Goal: Find specific page/section

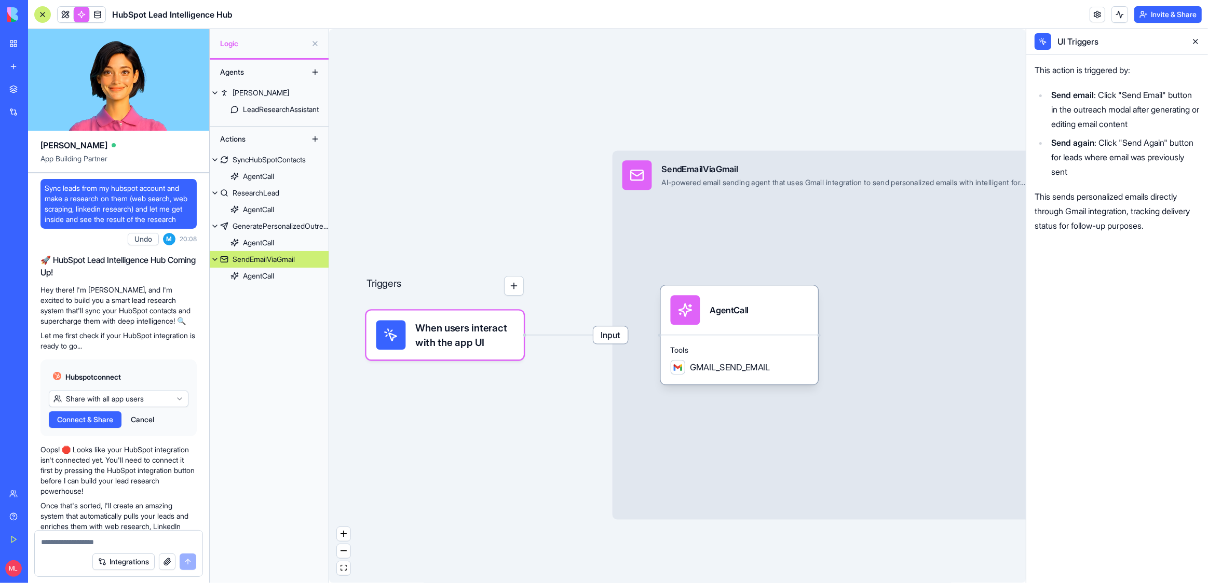
scroll to position [39072, 0]
